Goal: Contribute content: Add original content to the website for others to see

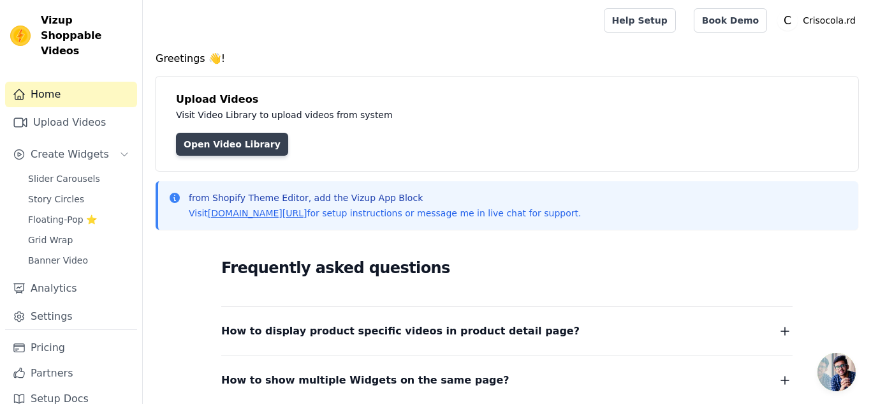
click at [193, 148] on link "Open Video Library" at bounding box center [232, 144] width 112 height 23
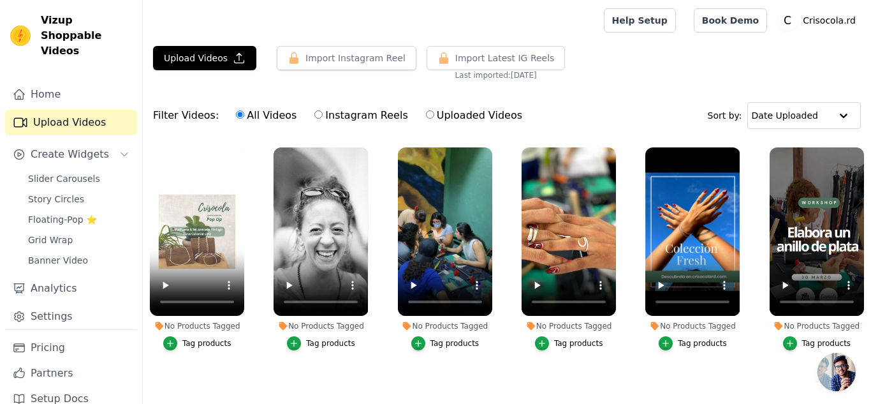
click at [314, 115] on input "Instagram Reels" at bounding box center [318, 114] width 8 height 8
radio input "true"
click at [354, 63] on button "Import Instagram Reel" at bounding box center [347, 58] width 140 height 24
click at [330, 59] on button "Import Instagram Reel" at bounding box center [347, 58] width 140 height 24
click at [226, 59] on button "Upload Videos" at bounding box center [204, 58] width 103 height 24
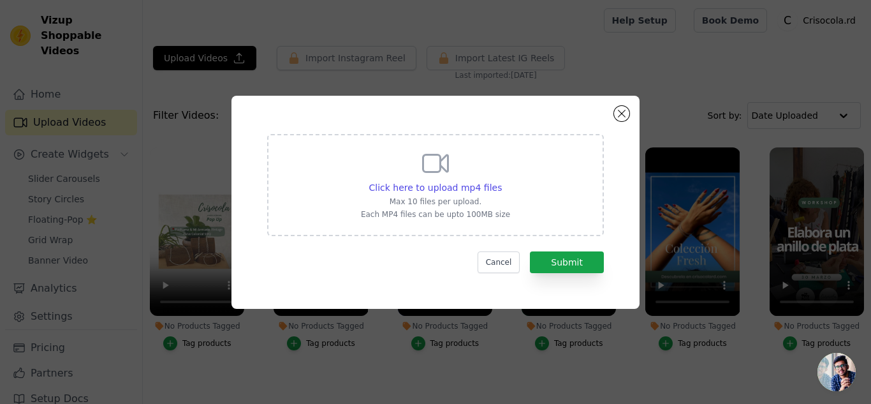
click at [614, 51] on div "Click here to upload mp4 files Max 10 files per upload. Each MP4 files can be u…" at bounding box center [435, 202] width 871 height 404
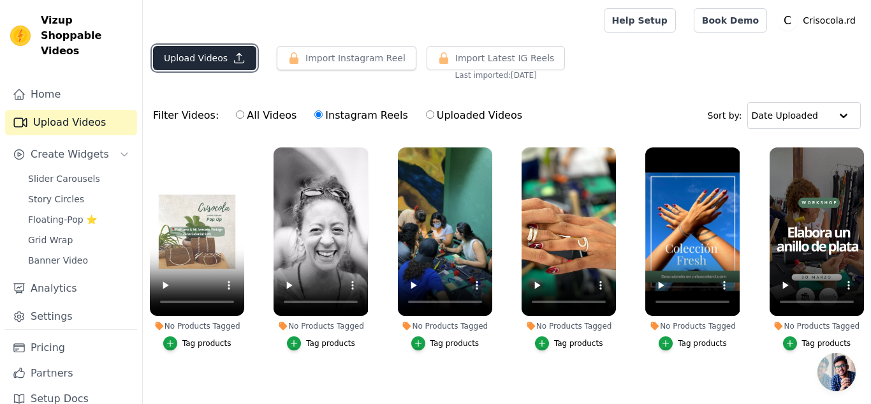
click at [214, 59] on button "Upload Videos" at bounding box center [204, 58] width 103 height 24
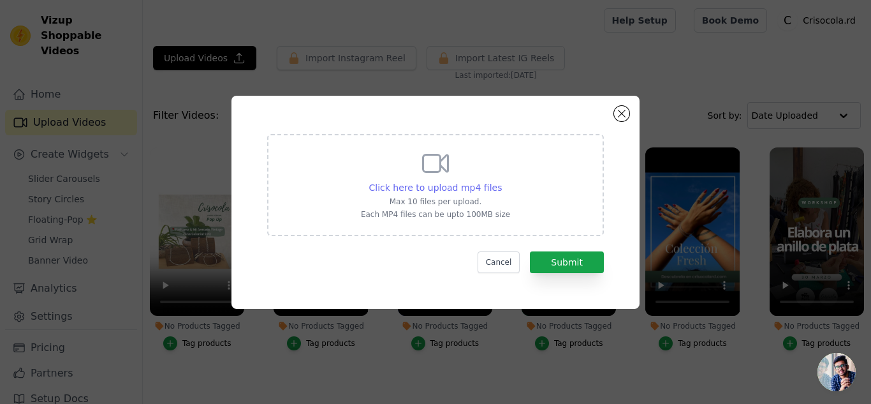
click at [460, 191] on span "Click here to upload mp4 files" at bounding box center [435, 187] width 133 height 10
click at [501, 181] on input "Click here to upload mp4 files Max 10 files per upload. Each MP4 files can be u…" at bounding box center [501, 180] width 1 height 1
click at [623, 111] on button "Close modal" at bounding box center [621, 113] width 15 height 15
